Goal: Transaction & Acquisition: Purchase product/service

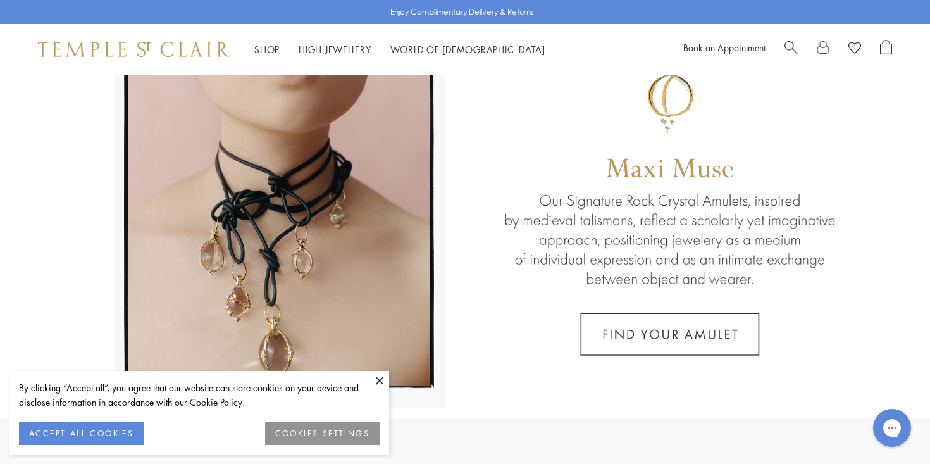
scroll to position [104, 0]
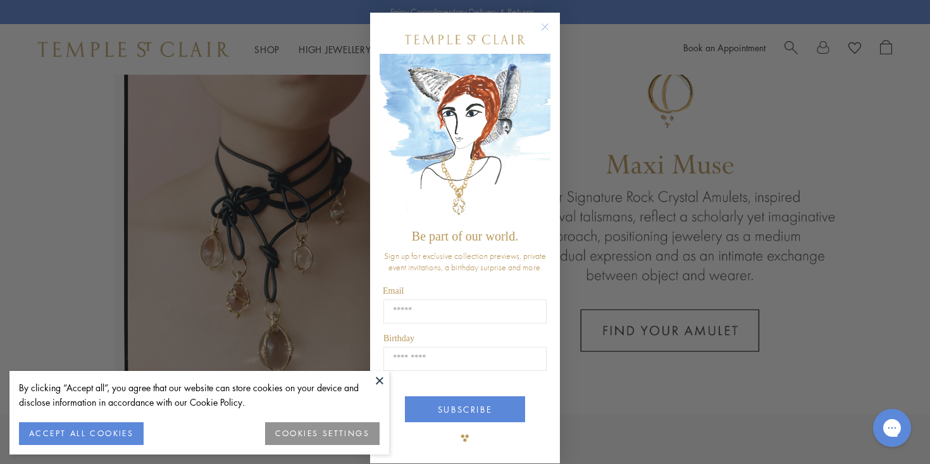
click at [547, 26] on circle "Close dialog" at bounding box center [545, 27] width 15 height 15
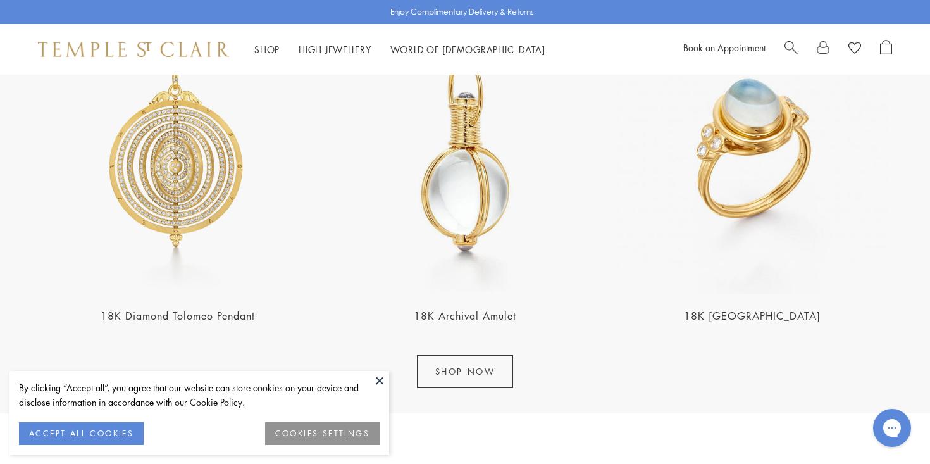
scroll to position [1582, 0]
click at [481, 369] on link "SHOP NOW" at bounding box center [465, 370] width 97 height 33
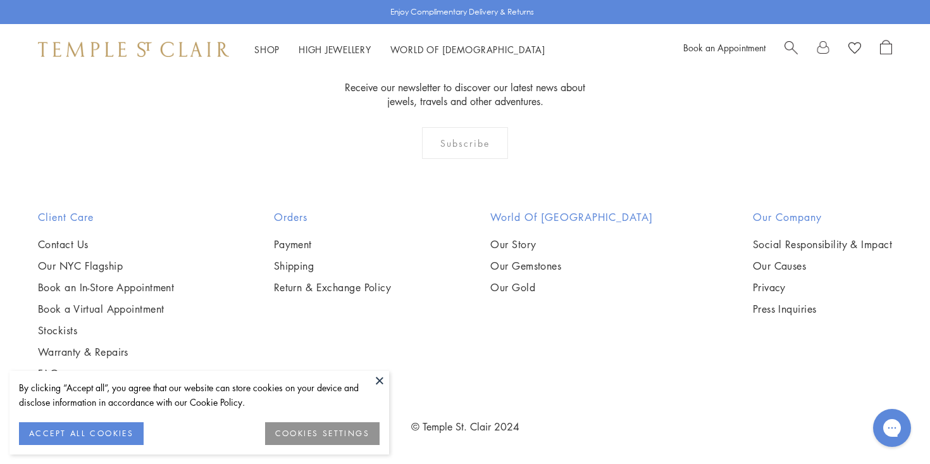
scroll to position [7990, 0]
click at [0, 0] on img at bounding box center [0, 0] width 0 height 0
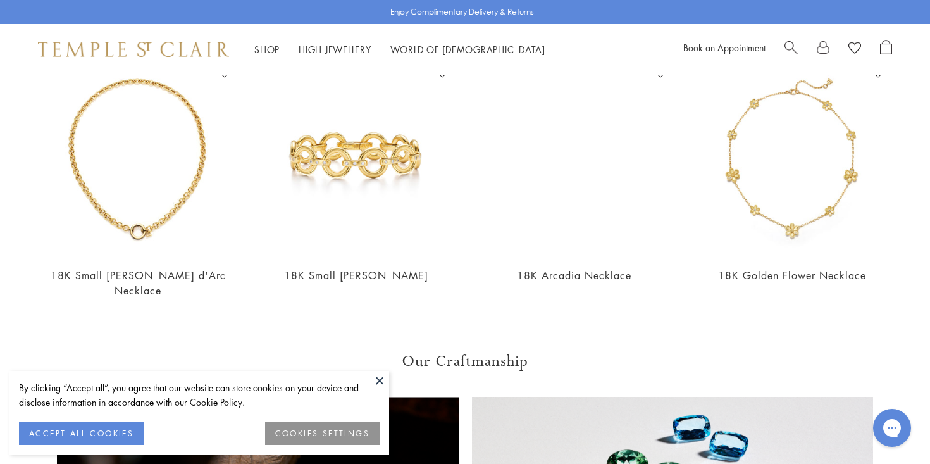
scroll to position [1081, 0]
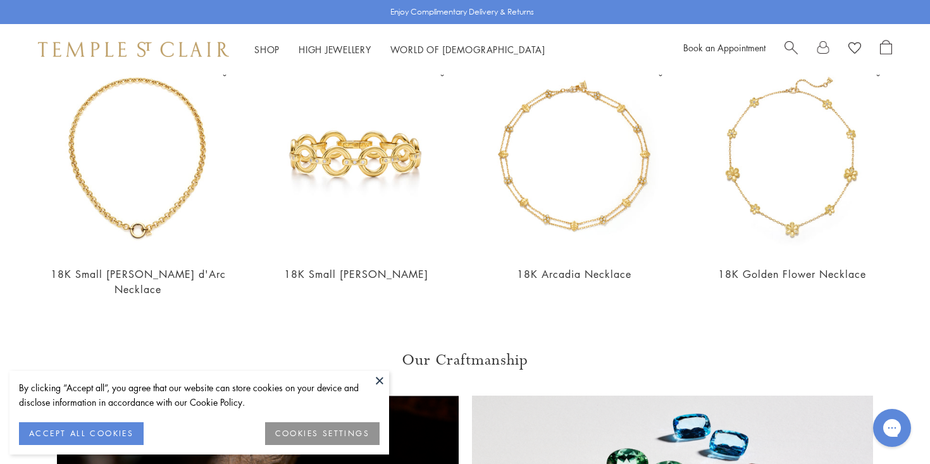
click at [142, 209] on img at bounding box center [138, 158] width 193 height 193
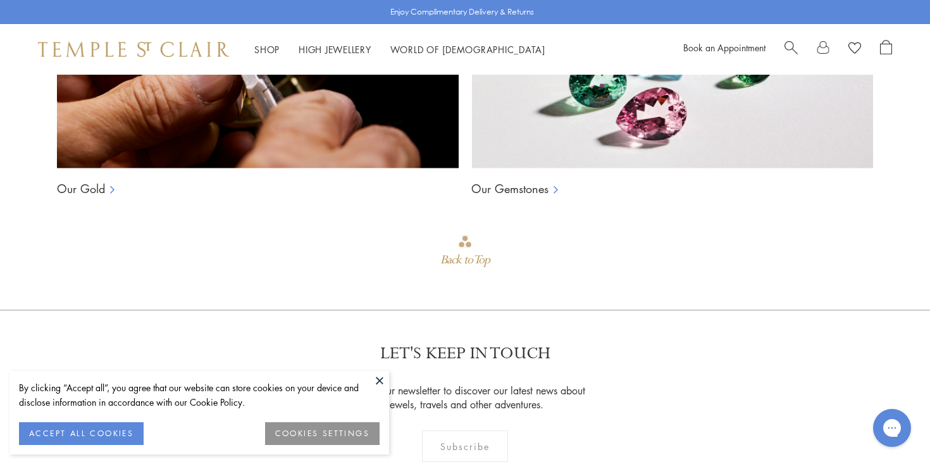
scroll to position [1071, 0]
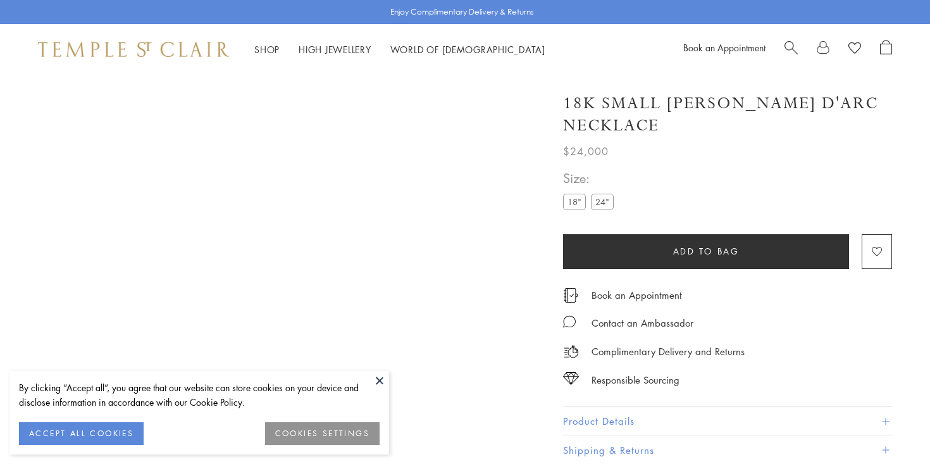
scroll to position [1071, 0]
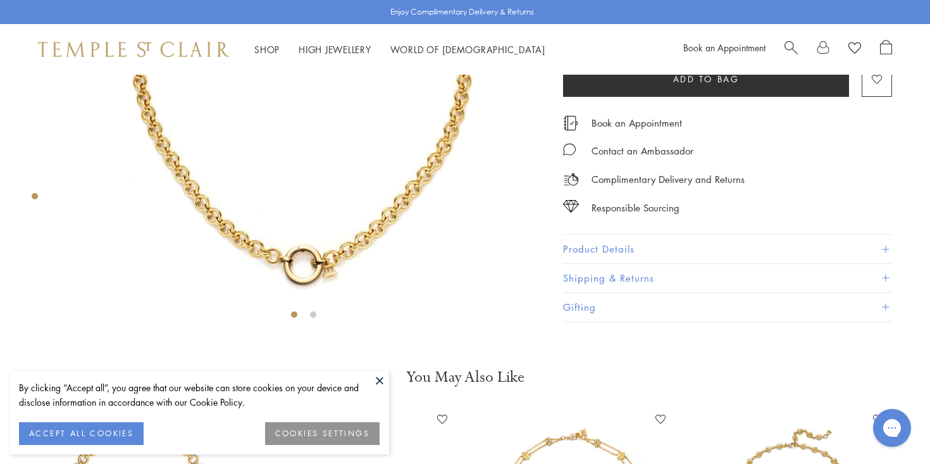
scroll to position [227, 0]
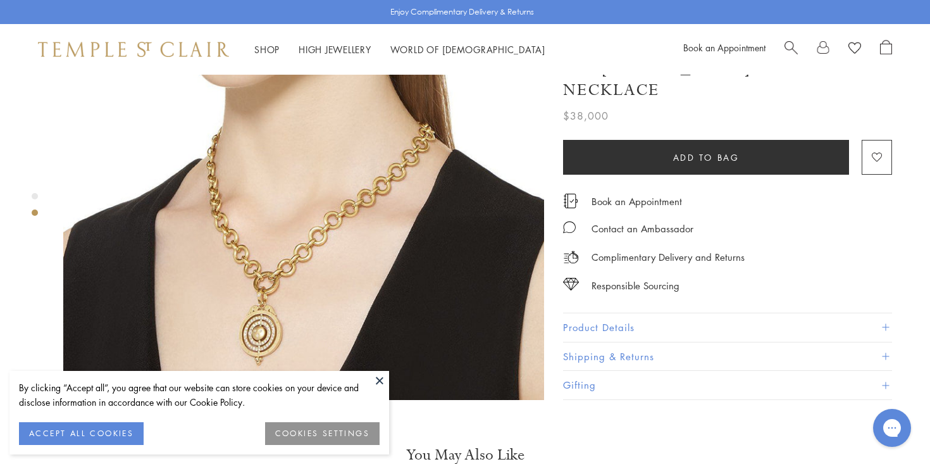
scroll to position [659, 0]
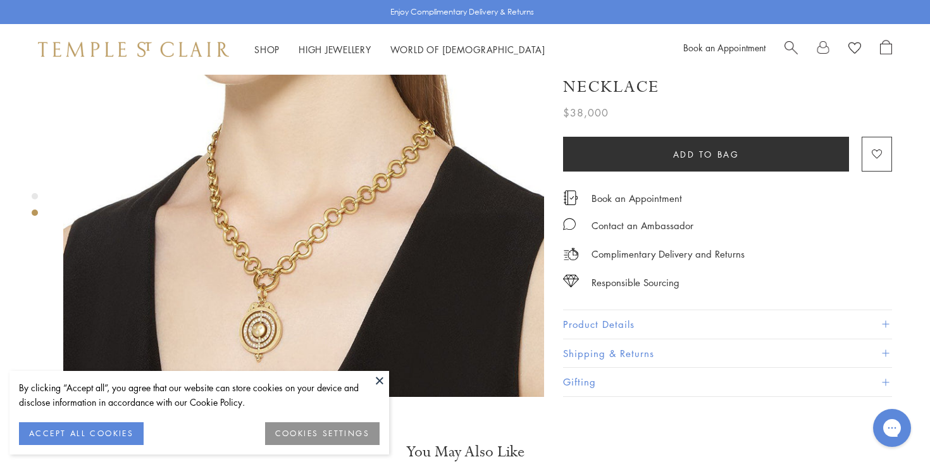
click at [599, 310] on button "Product Details" at bounding box center [727, 324] width 329 height 28
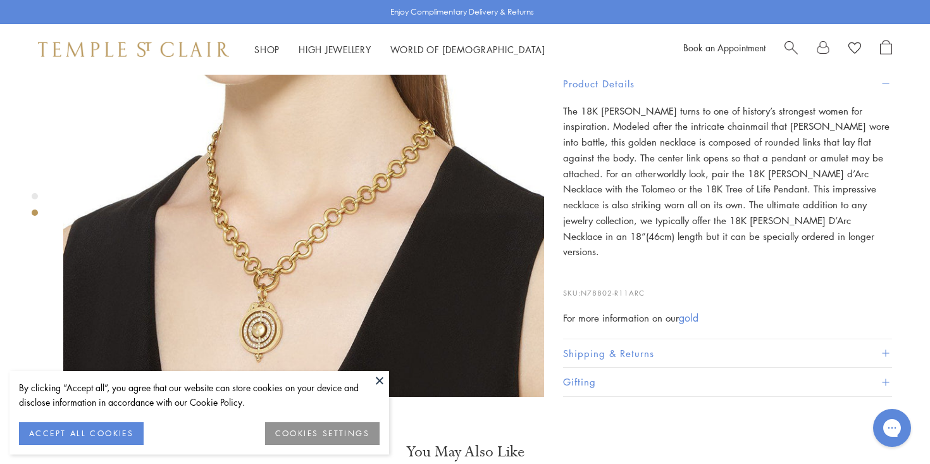
click at [606, 339] on button "Shipping & Returns" at bounding box center [727, 353] width 329 height 28
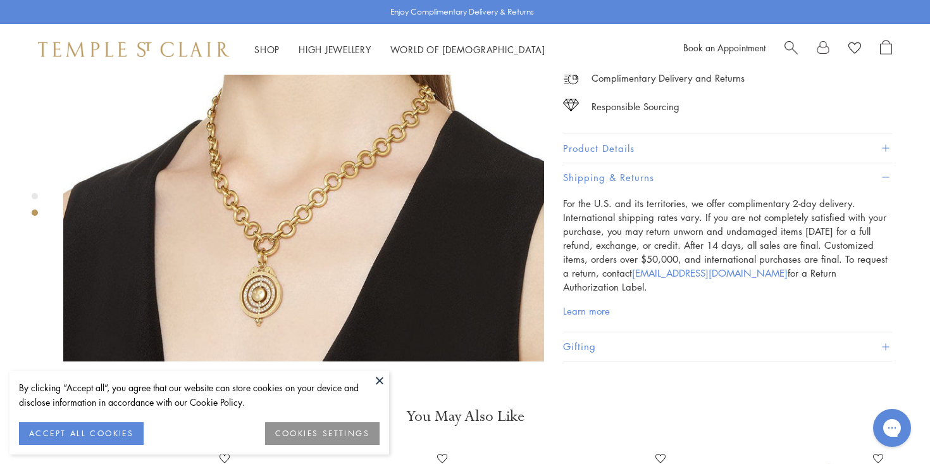
scroll to position [695, 0]
click at [381, 377] on button at bounding box center [379, 380] width 19 height 19
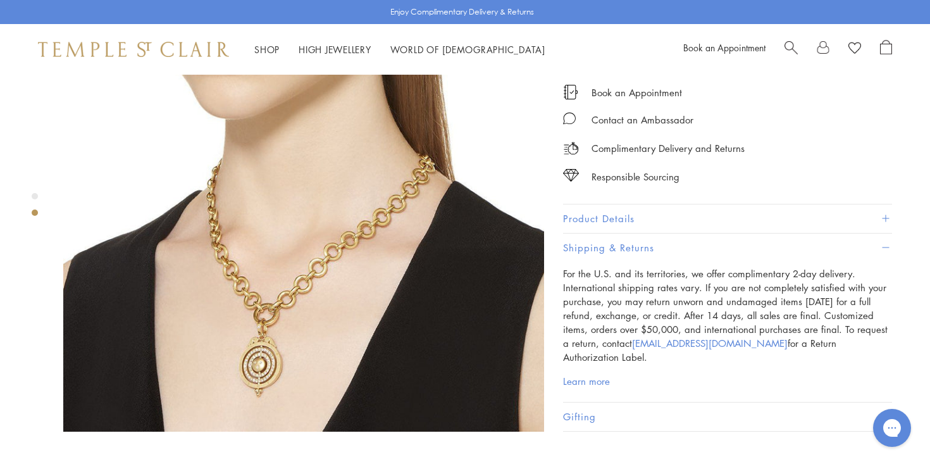
scroll to position [585, 0]
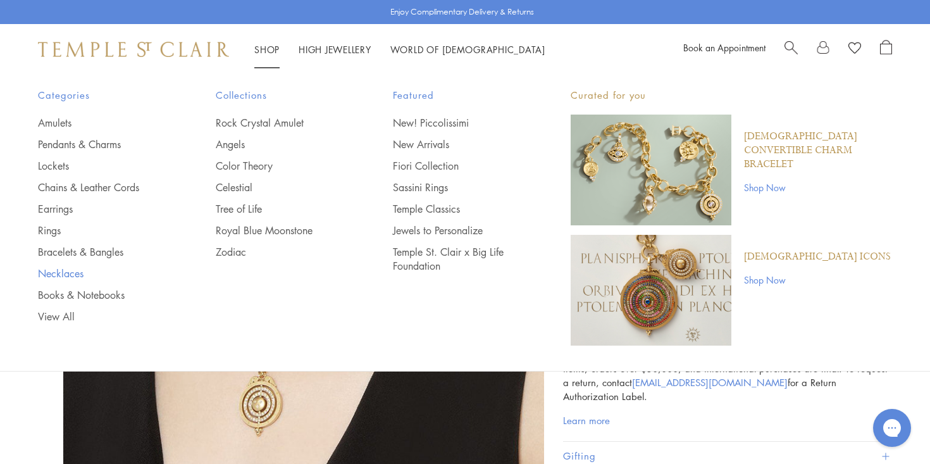
click at [54, 273] on link "Necklaces" at bounding box center [101, 273] width 127 height 14
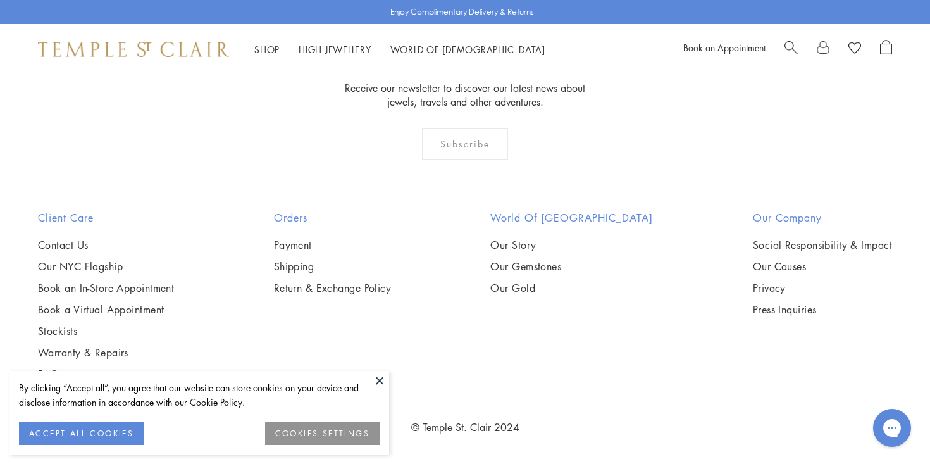
scroll to position [5515, 0]
click at [0, 0] on img at bounding box center [0, 0] width 0 height 0
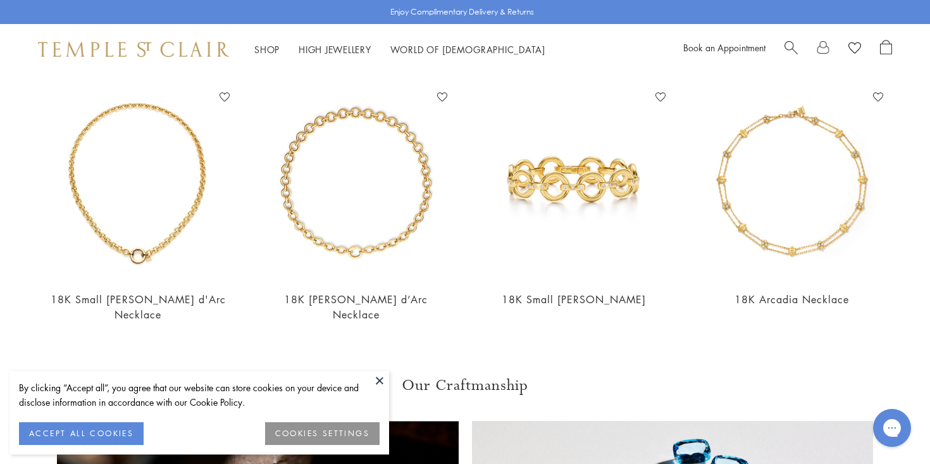
scroll to position [1057, 0]
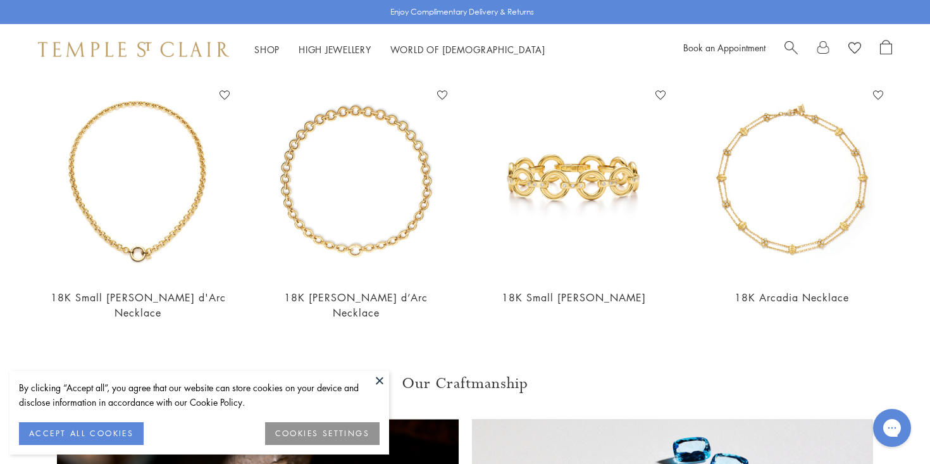
click at [373, 247] on img at bounding box center [356, 181] width 193 height 193
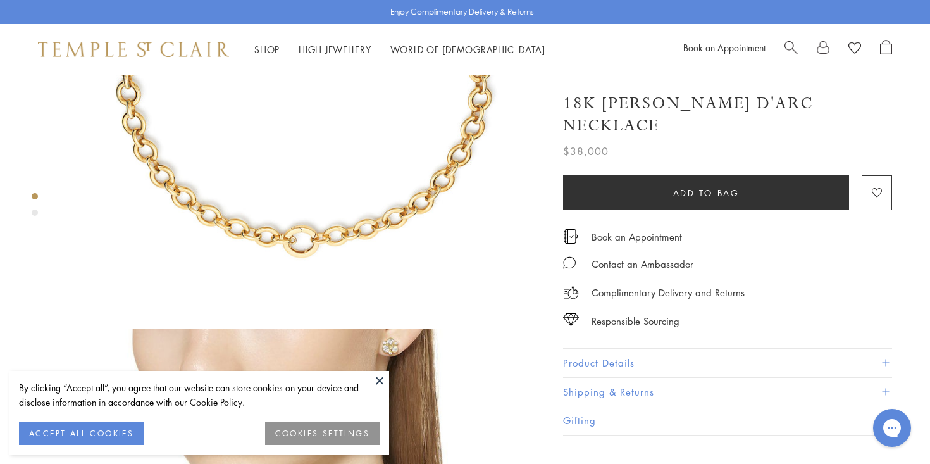
scroll to position [252, 0]
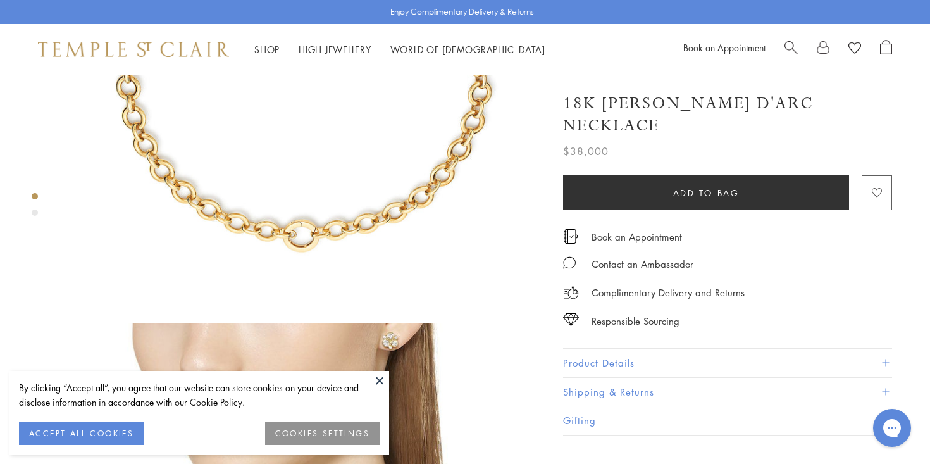
click at [876, 189] on image "button" at bounding box center [877, 193] width 10 height 9
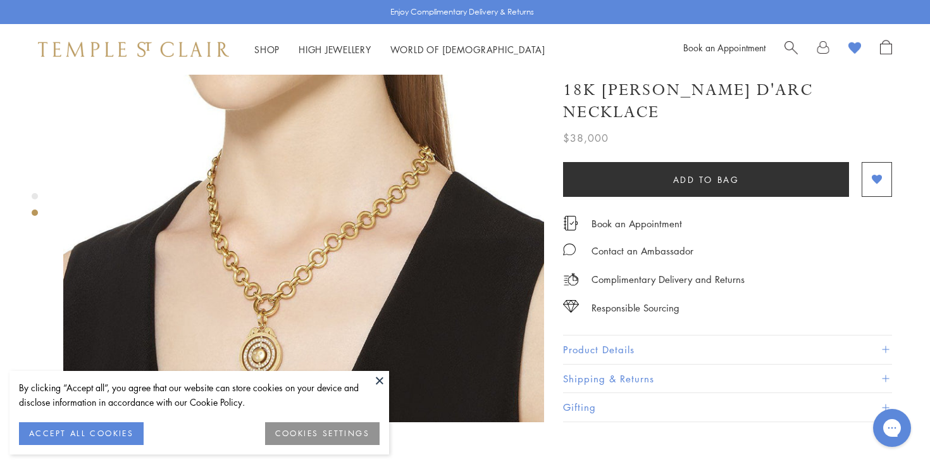
scroll to position [628, 0]
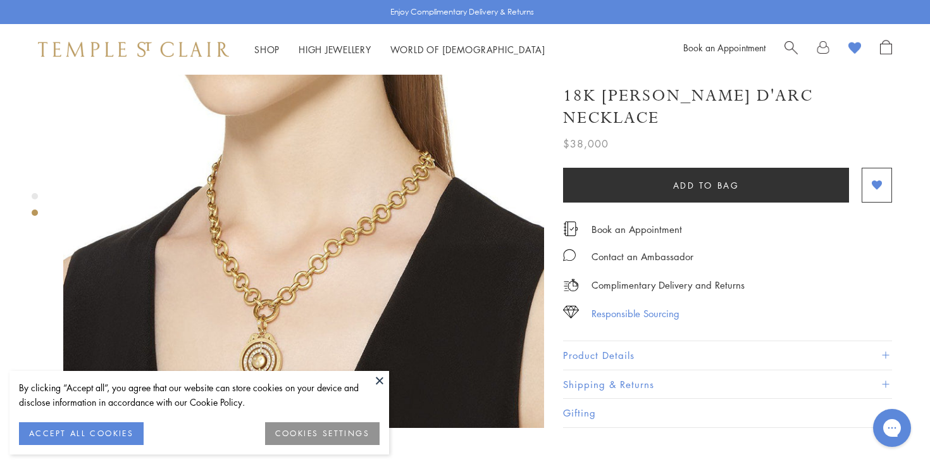
click at [626, 306] on div "Responsible Sourcing" at bounding box center [636, 314] width 88 height 16
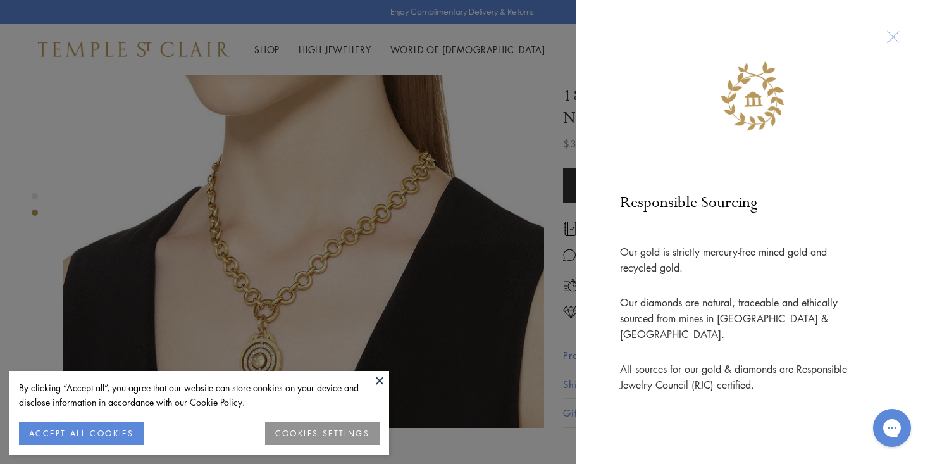
click at [465, 308] on div "Responsible Sourcing Our gold is strictly mercury-free mined gold and recycled …" at bounding box center [465, 232] width 930 height 464
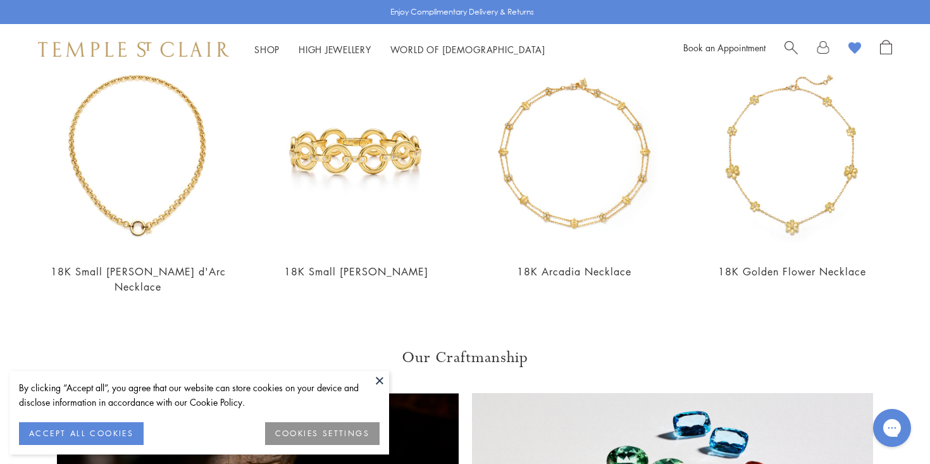
scroll to position [739, 0]
